Goal: Find specific page/section: Find specific page/section

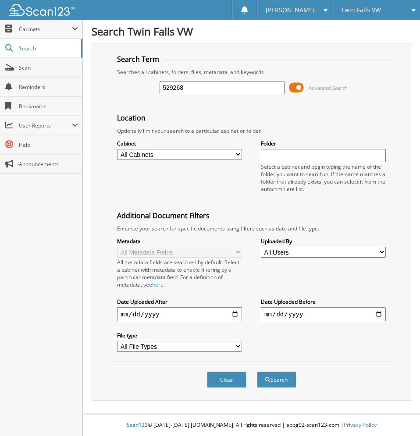
type input "529268"
click at [257, 372] on button "Search" at bounding box center [276, 380] width 39 height 16
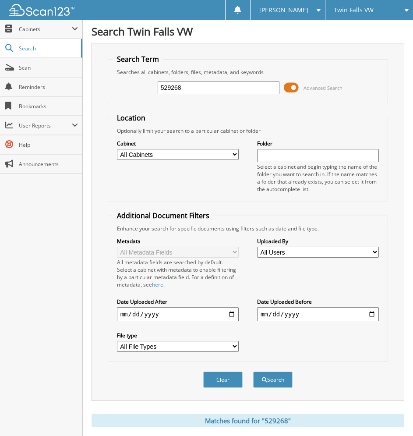
click at [291, 87] on span at bounding box center [291, 87] width 15 height 13
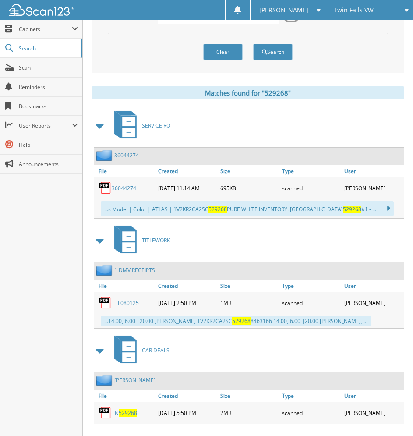
scroll to position [85, 0]
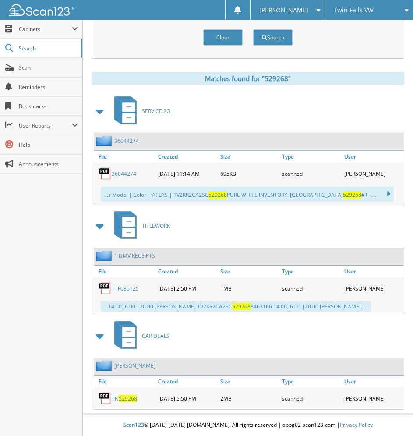
click at [388, 11] on div "Twin Falls VW" at bounding box center [369, 10] width 79 height 20
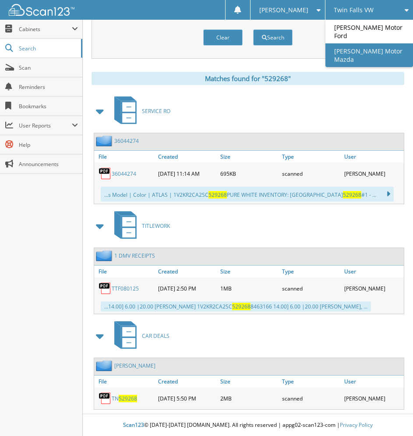
click at [373, 43] on link "[PERSON_NAME] Motor Mazda" at bounding box center [370, 55] width 88 height 24
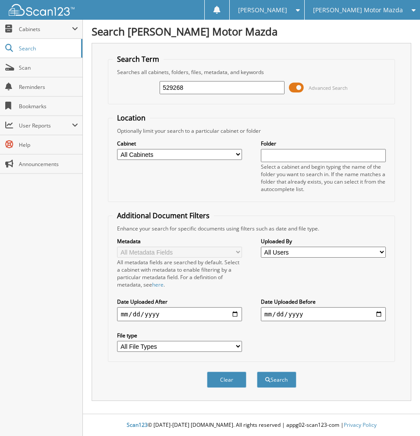
type input "529268"
click at [257, 372] on button "Search" at bounding box center [276, 380] width 39 height 16
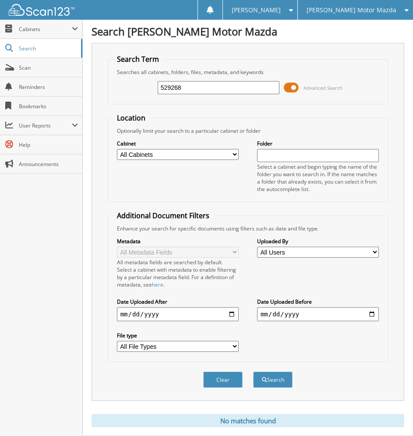
click at [295, 88] on span at bounding box center [291, 87] width 15 height 13
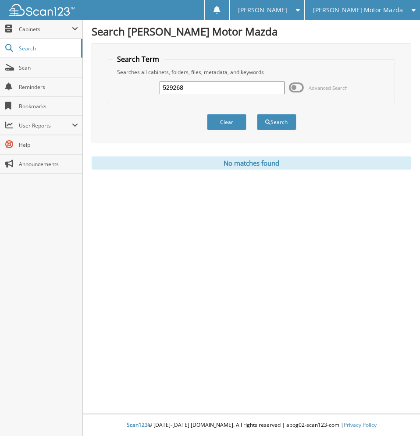
click at [384, 13] on span "[PERSON_NAME] Motor Mazda" at bounding box center [358, 9] width 90 height 5
click at [377, 25] on link "[PERSON_NAME] Motor Ford" at bounding box center [362, 27] width 115 height 15
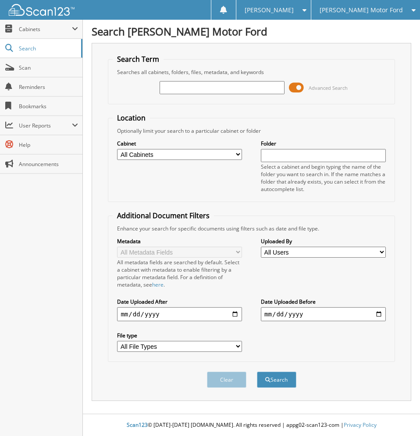
click at [225, 88] on input "text" at bounding box center [222, 87] width 124 height 13
type input "529268"
click at [257, 372] on button "Search" at bounding box center [276, 380] width 39 height 16
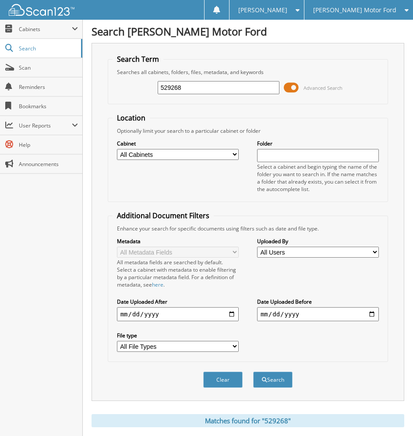
click at [297, 90] on span at bounding box center [291, 87] width 15 height 13
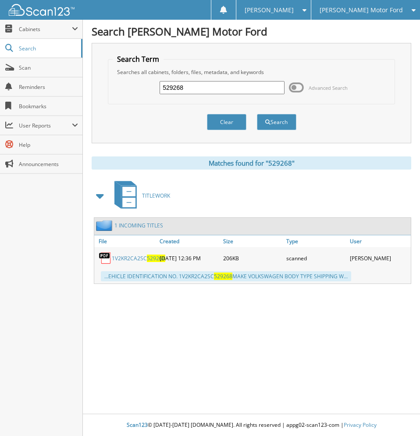
click at [378, 7] on span "[PERSON_NAME] Motor Ford" at bounding box center [361, 9] width 83 height 5
click at [379, 26] on link "[PERSON_NAME] Motor Mazda" at bounding box center [365, 27] width 109 height 15
